Goal: Task Accomplishment & Management: Use online tool/utility

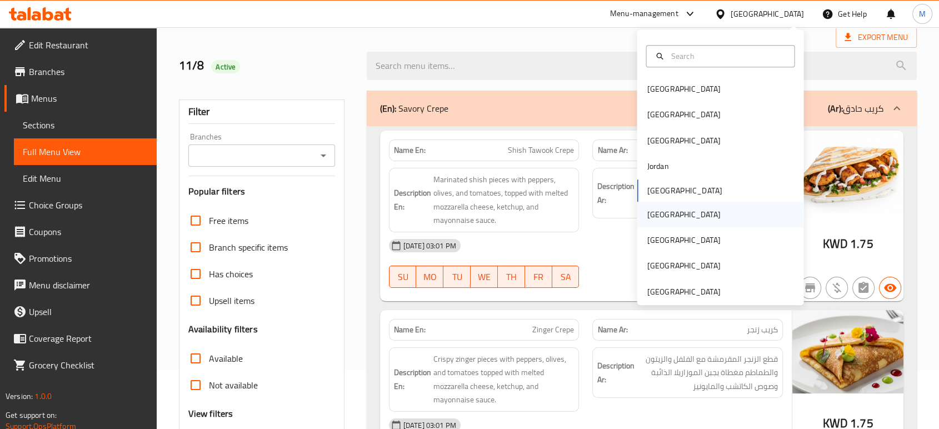
scroll to position [59, 0]
click at [670, 293] on div "[GEOGRAPHIC_DATA]" at bounding box center [683, 292] width 73 height 12
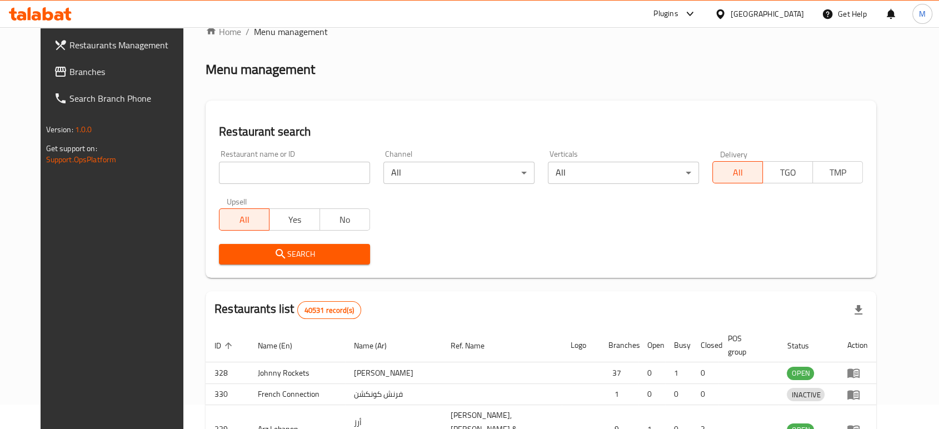
scroll to position [59, 0]
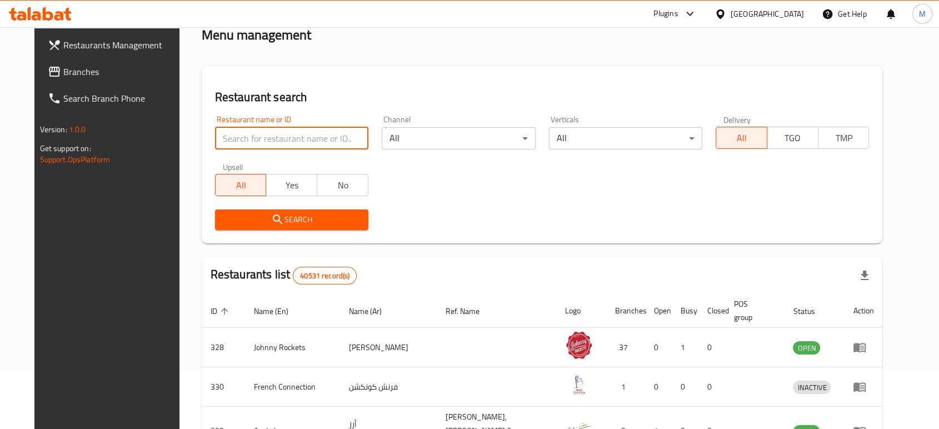
click at [290, 134] on input "search" at bounding box center [291, 138] width 153 height 22
paste input "Burger Republic"
type input "Burger Republic"
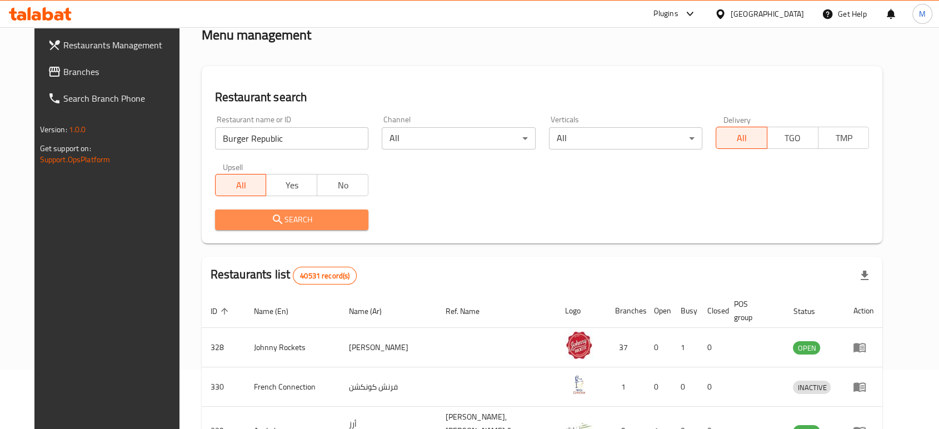
click at [285, 222] on span "Search" at bounding box center [292, 220] width 136 height 14
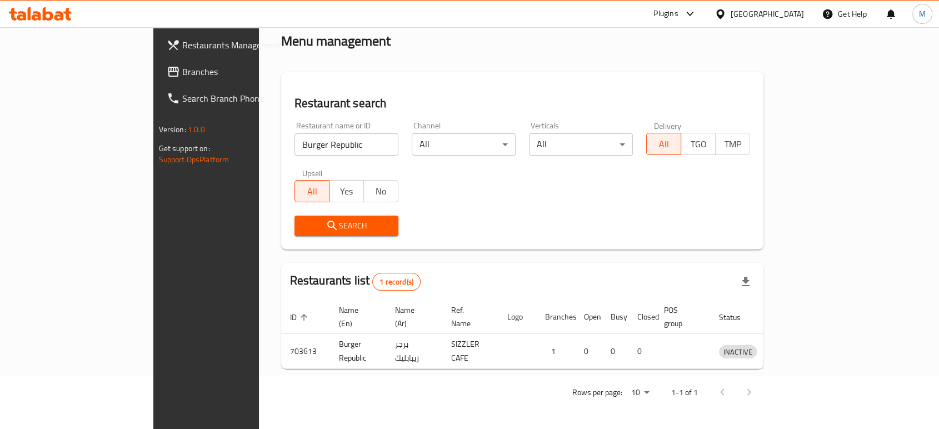
scroll to position [44, 0]
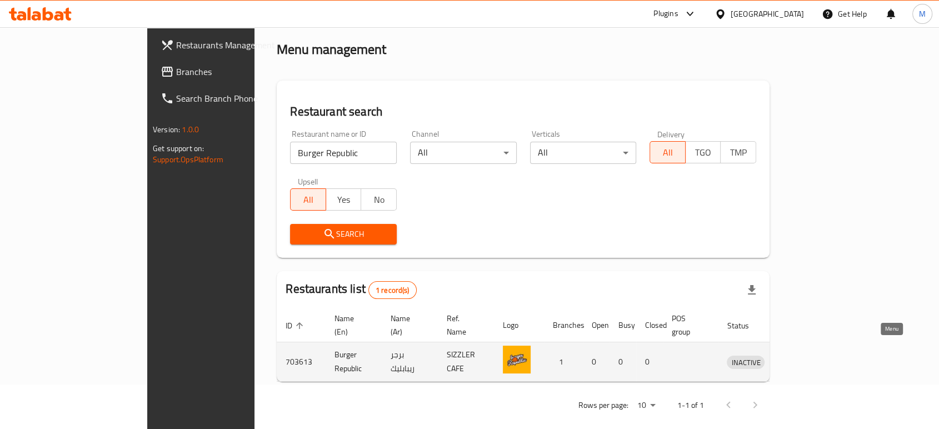
click at [800, 355] on icon "enhanced table" at bounding box center [793, 361] width 13 height 13
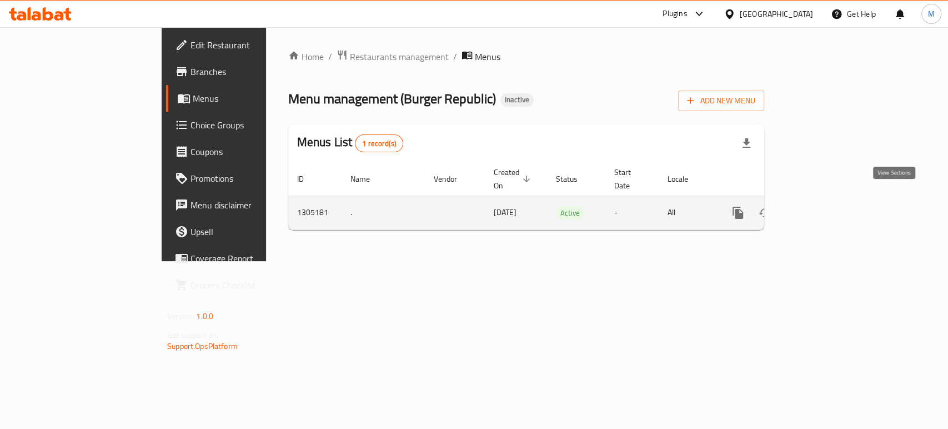
click at [825, 206] on icon "enhanced table" at bounding box center [818, 212] width 13 height 13
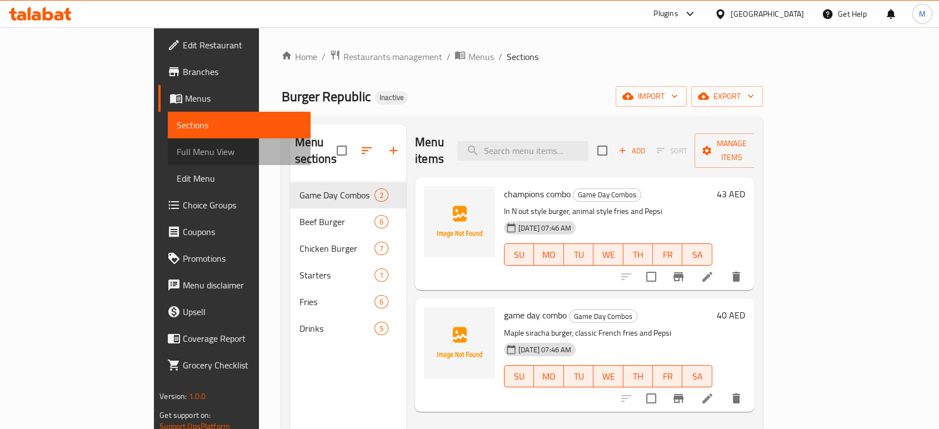
click at [177, 146] on span "Full Menu View" at bounding box center [239, 151] width 125 height 13
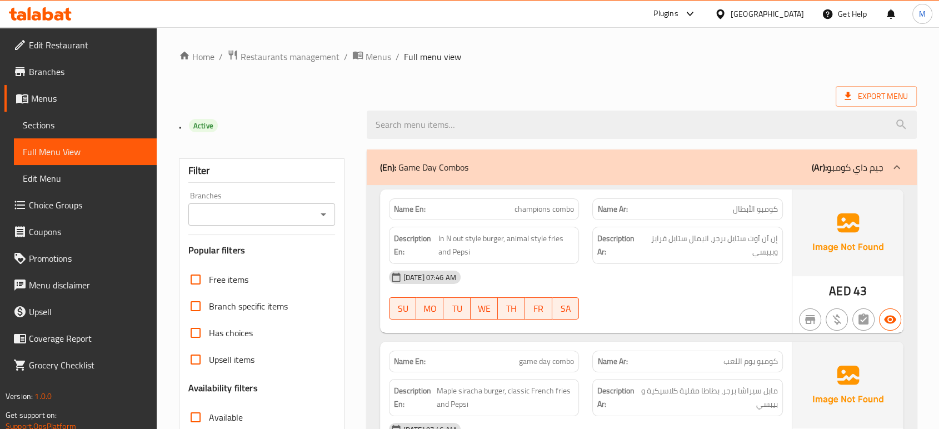
click at [56, 67] on span "Branches" at bounding box center [88, 71] width 119 height 13
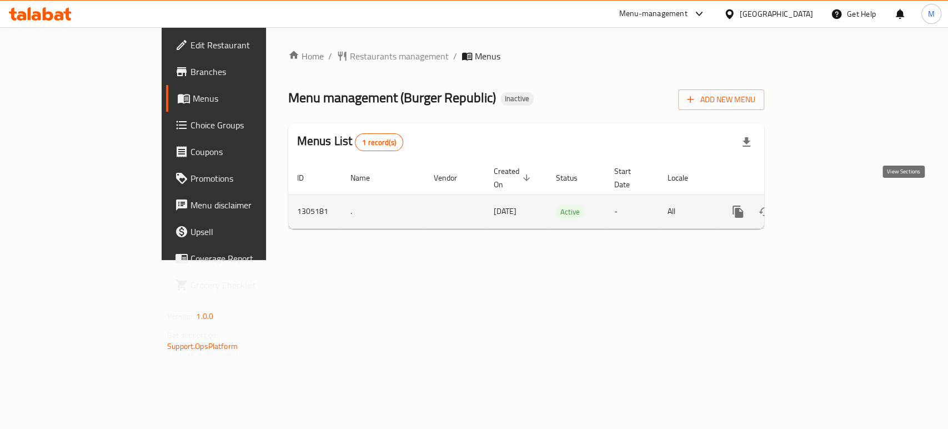
click at [823, 207] on icon "enhanced table" at bounding box center [818, 212] width 10 height 10
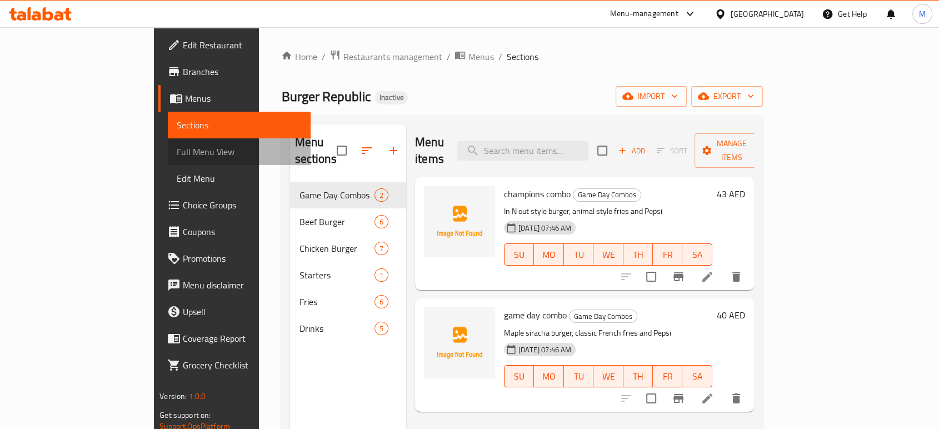
click at [177, 148] on span "Full Menu View" at bounding box center [239, 151] width 125 height 13
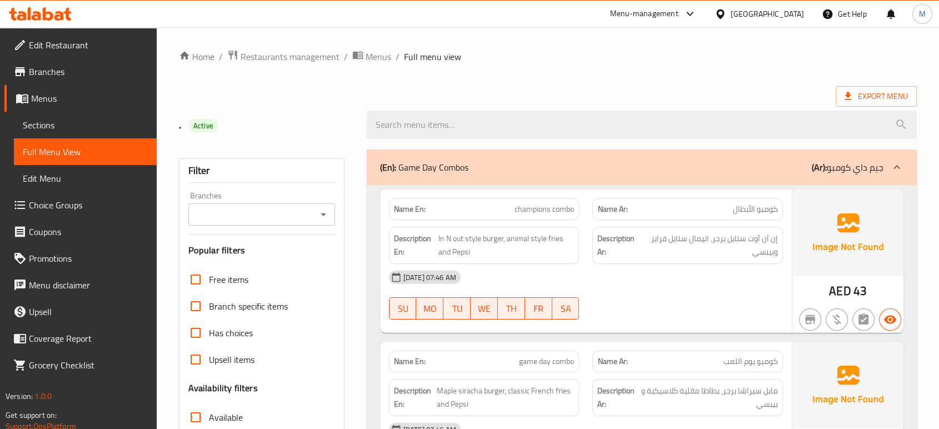
click at [640, 287] on div "[DATE] 07:46 AM" at bounding box center [585, 277] width 407 height 27
click at [864, 103] on span "Export Menu" at bounding box center [875, 96] width 63 height 14
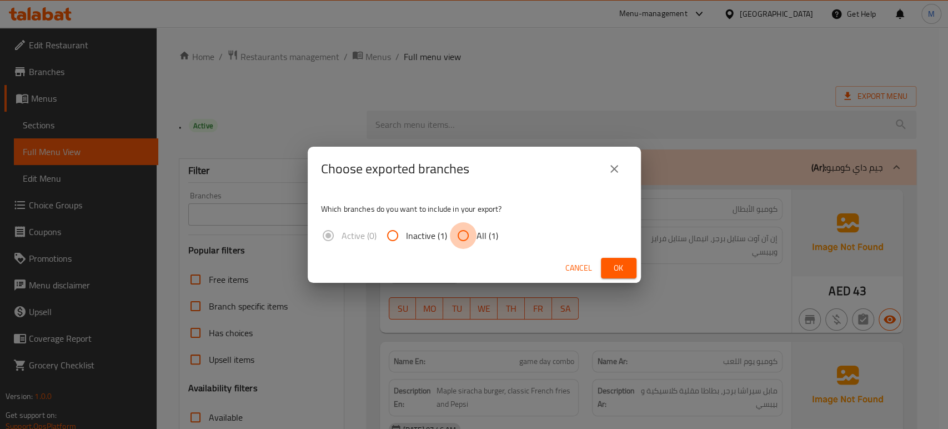
click at [472, 236] on input "All (1)" at bounding box center [463, 235] width 27 height 27
radio input "true"
click at [612, 262] on span "Ok" at bounding box center [619, 268] width 18 height 14
